Goal: Task Accomplishment & Management: Manage account settings

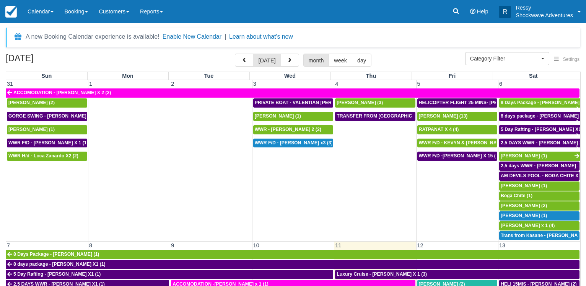
select select
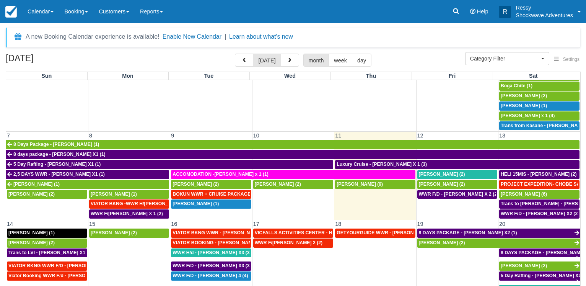
scroll to position [110, 0]
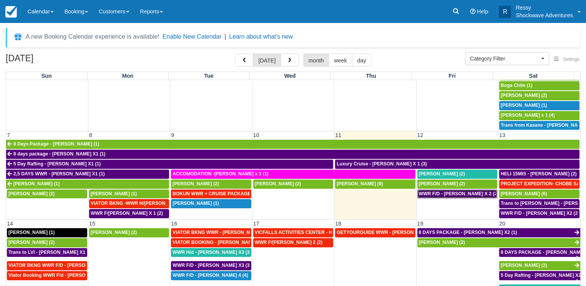
click at [454, 191] on span "WWR F/D - JULIE QUINN X 2 (2)" at bounding box center [459, 193] width 80 height 5
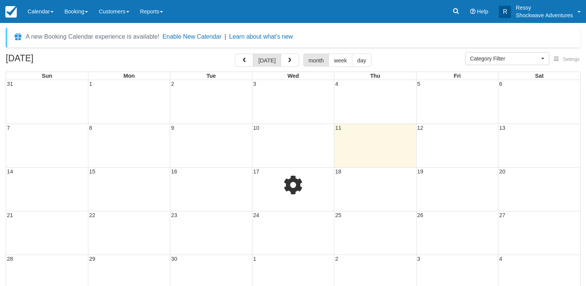
select select
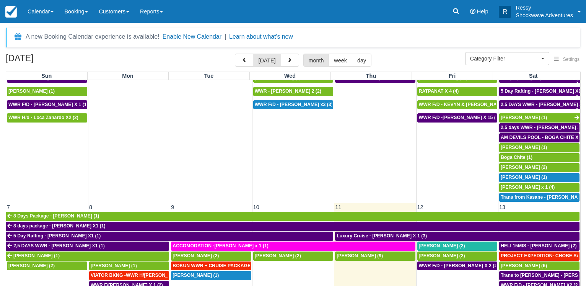
scroll to position [147, 0]
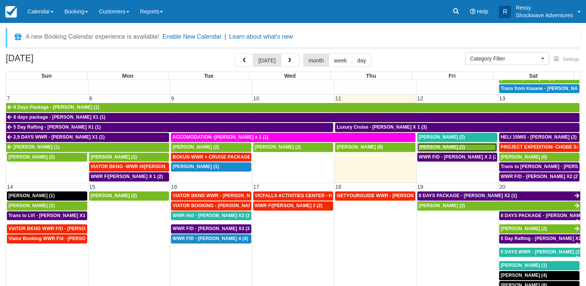
click at [432, 144] on span "Kevin Doria (2)" at bounding box center [442, 146] width 46 height 5
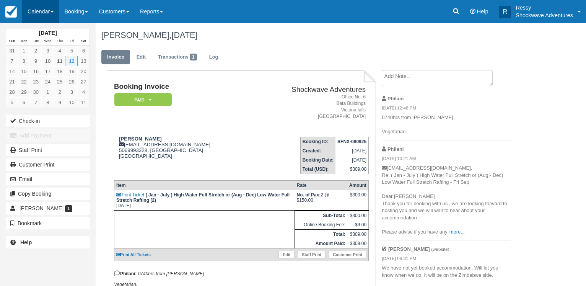
click at [42, 11] on link "Calendar" at bounding box center [40, 11] width 37 height 23
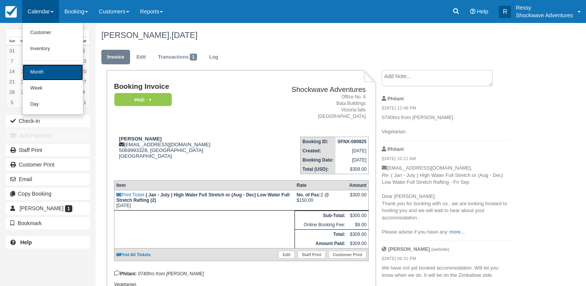
click at [53, 71] on link "Month" at bounding box center [53, 72] width 60 height 16
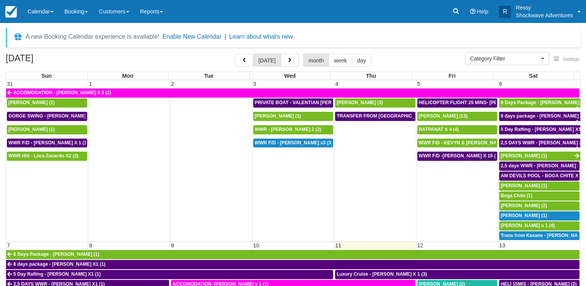
select select
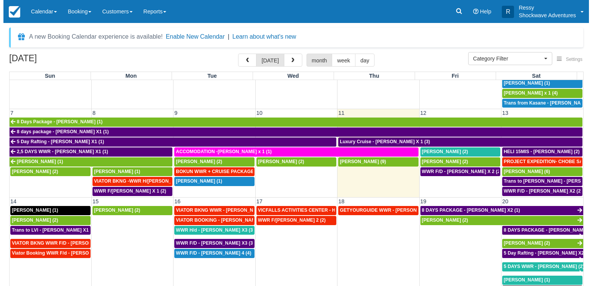
scroll to position [147, 0]
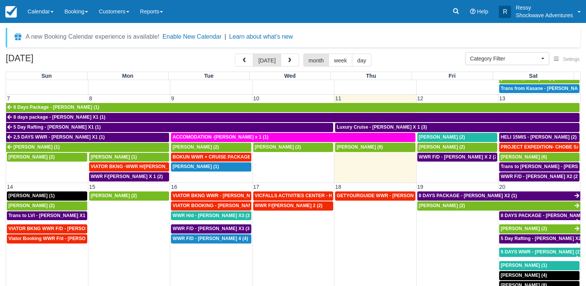
click at [430, 170] on td "WWR F/D - JULIE QUINN X 2 (2)" at bounding box center [457, 167] width 82 height 30
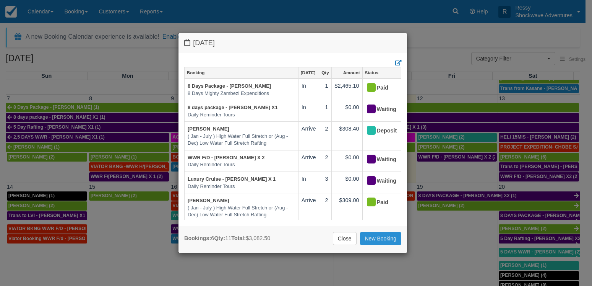
click at [381, 234] on link "New Booking" at bounding box center [381, 238] width 42 height 13
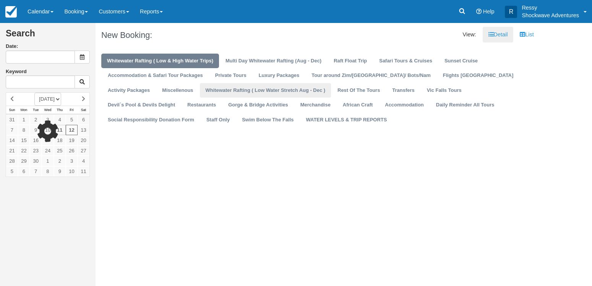
type input "[DATE]"
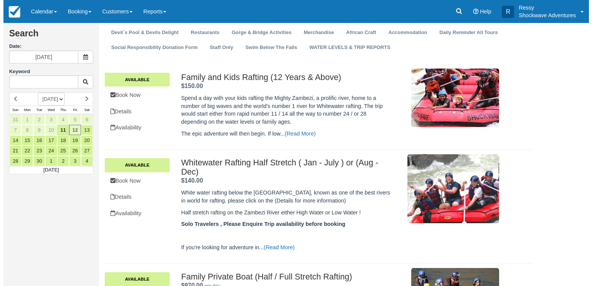
scroll to position [78, 0]
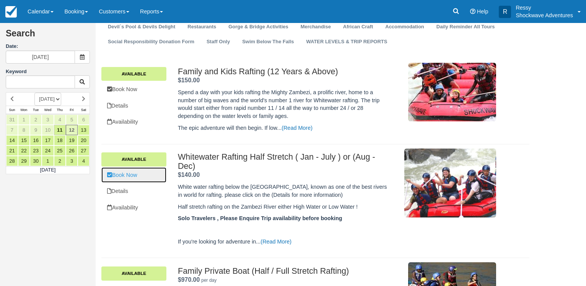
click at [139, 175] on link "Book Now" at bounding box center [133, 175] width 65 height 16
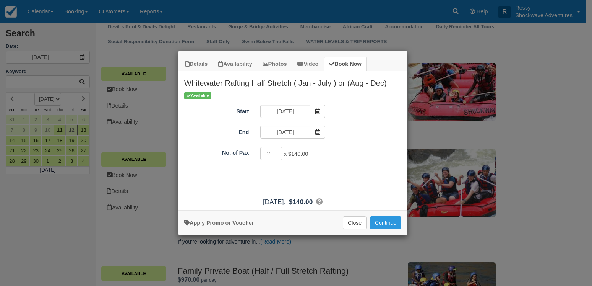
click at [279, 152] on input "2" at bounding box center [271, 153] width 22 height 13
click at [279, 152] on input "3" at bounding box center [271, 153] width 22 height 13
click at [279, 152] on input "4" at bounding box center [271, 153] width 22 height 13
type input "5"
click at [277, 153] on input "5" at bounding box center [271, 153] width 22 height 13
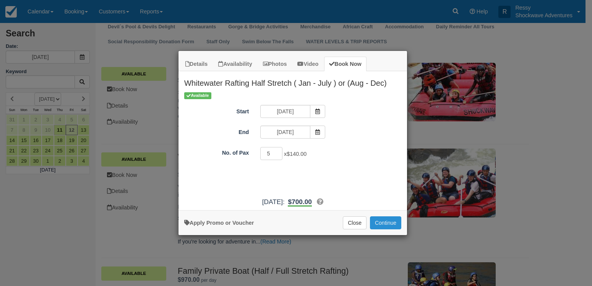
click at [391, 223] on button "Continue" at bounding box center [385, 222] width 31 height 13
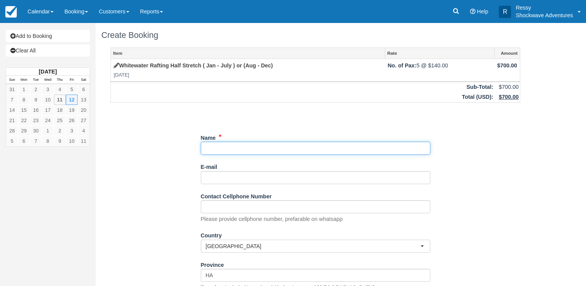
click at [243, 151] on input "Name" at bounding box center [315, 147] width 229 height 13
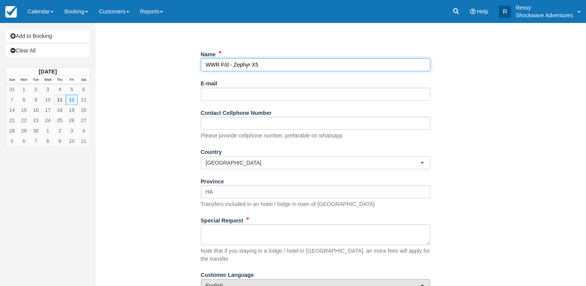
scroll to position [108, 0]
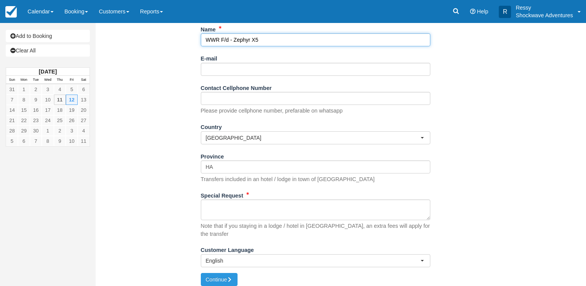
type input "WWR F/d - Zephyr X5"
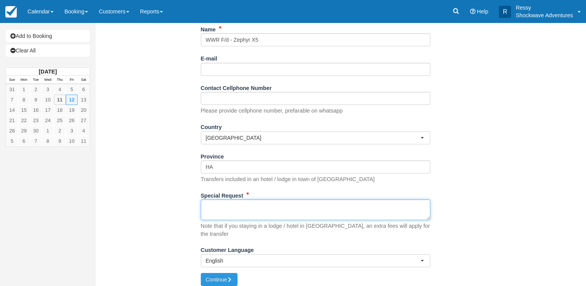
click at [236, 208] on textarea "Special Request" at bounding box center [315, 209] width 229 height 21
type textarea "p"
click at [223, 207] on textarea "Pickup 964 Aerodrome" at bounding box center [315, 209] width 229 height 21
click at [292, 204] on textarea "Pickup 0750hrs from 964 Aerodrome" at bounding box center [315, 209] width 229 height 21
type textarea "Pickup 0750hrs from 964 Aerodrome Agent: Mavigo Tours"
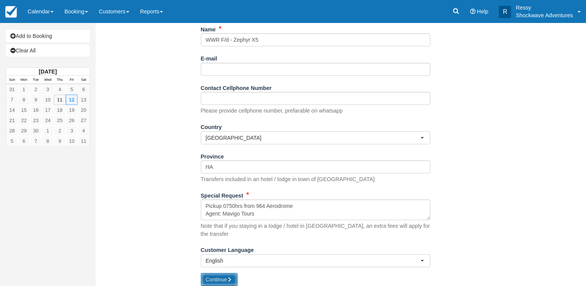
click at [218, 273] on button "Continue" at bounding box center [219, 279] width 37 height 13
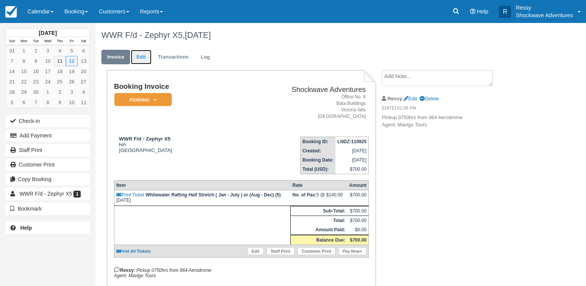
click at [140, 57] on link "Edit" at bounding box center [141, 57] width 21 height 15
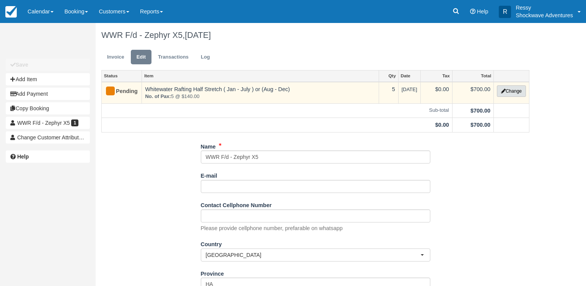
click at [523, 92] on button "Change" at bounding box center [511, 90] width 29 height 11
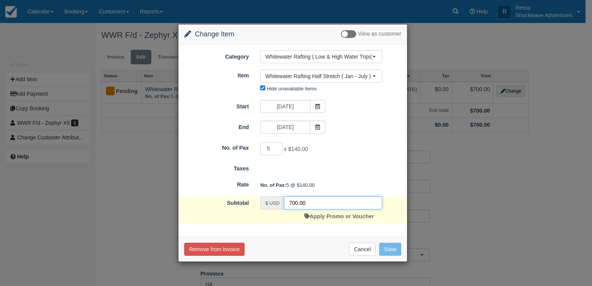
click at [291, 197] on input "700.00" at bounding box center [333, 202] width 98 height 13
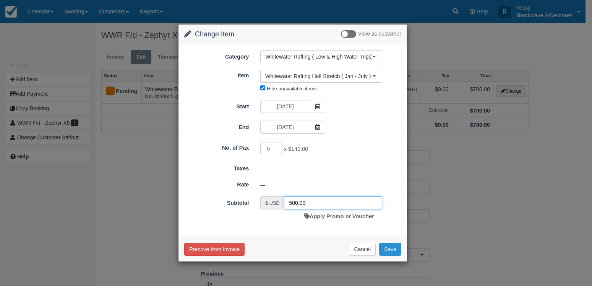
type input "500.00"
click at [400, 250] on button "Save" at bounding box center [390, 248] width 22 height 13
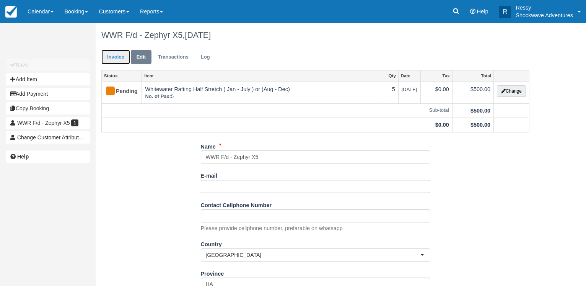
click at [112, 55] on link "Invoice" at bounding box center [115, 57] width 29 height 15
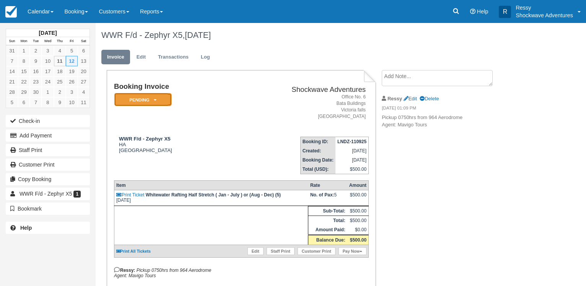
click at [155, 102] on icon at bounding box center [155, 99] width 3 height 5
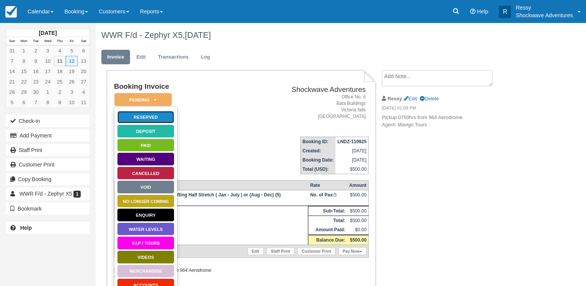
click at [155, 119] on link "Reserved" at bounding box center [145, 116] width 57 height 13
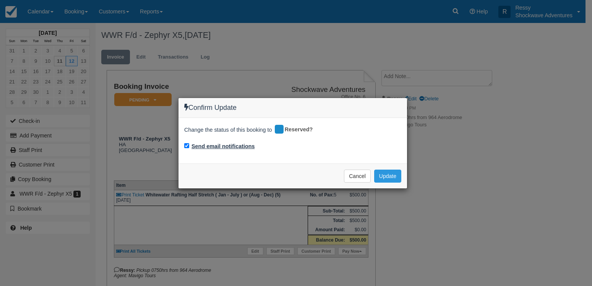
click at [201, 146] on label "Send email notifications" at bounding box center [223, 146] width 63 height 8
click at [189, 146] on input "Send email notifications" at bounding box center [186, 145] width 5 height 5
checkbox input "false"
click at [385, 176] on button "Update" at bounding box center [387, 175] width 27 height 13
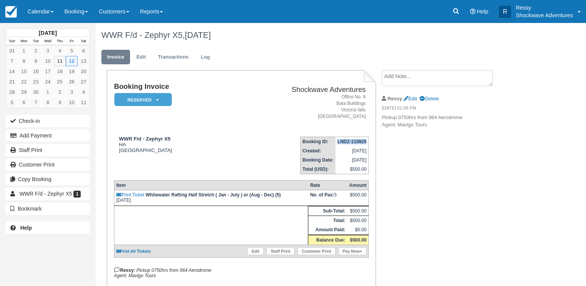
drag, startPoint x: 337, startPoint y: 141, endPoint x: 366, endPoint y: 142, distance: 29.4
click at [366, 142] on td "LNDZ-110925" at bounding box center [351, 142] width 33 height 10
copy strong "LNDZ-110925"
